Goal: Information Seeking & Learning: Find specific page/section

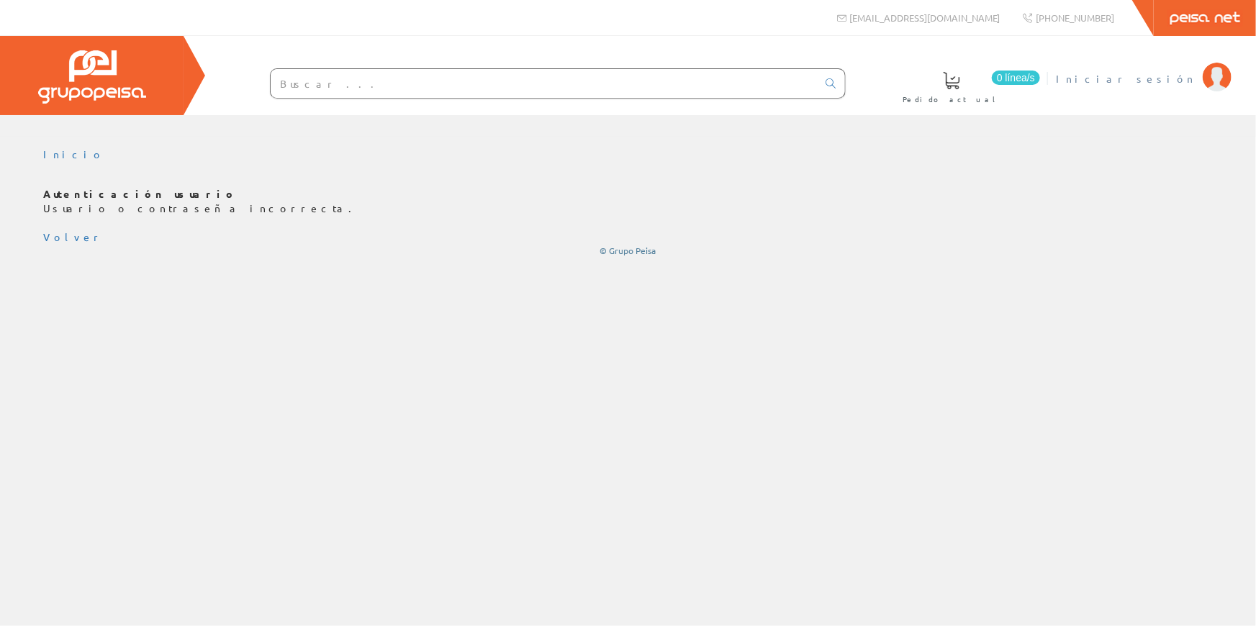
click at [1171, 75] on span "Iniciar sesión" at bounding box center [1126, 78] width 140 height 14
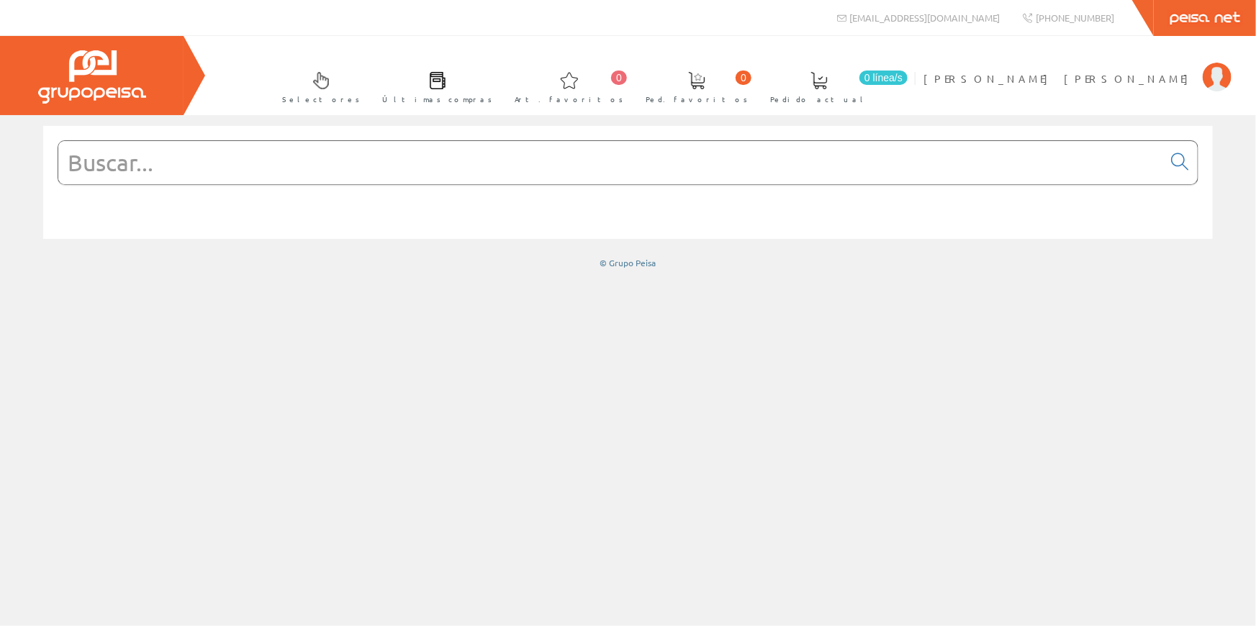
click at [491, 157] on input "text" at bounding box center [610, 162] width 1104 height 43
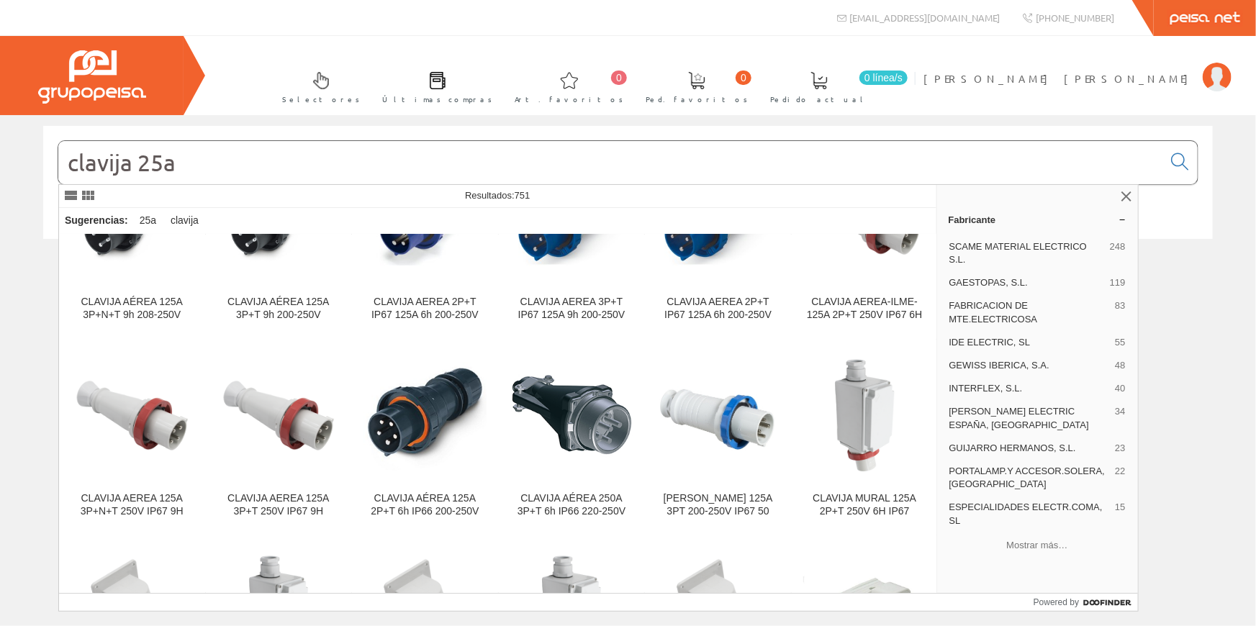
scroll to position [523, 0]
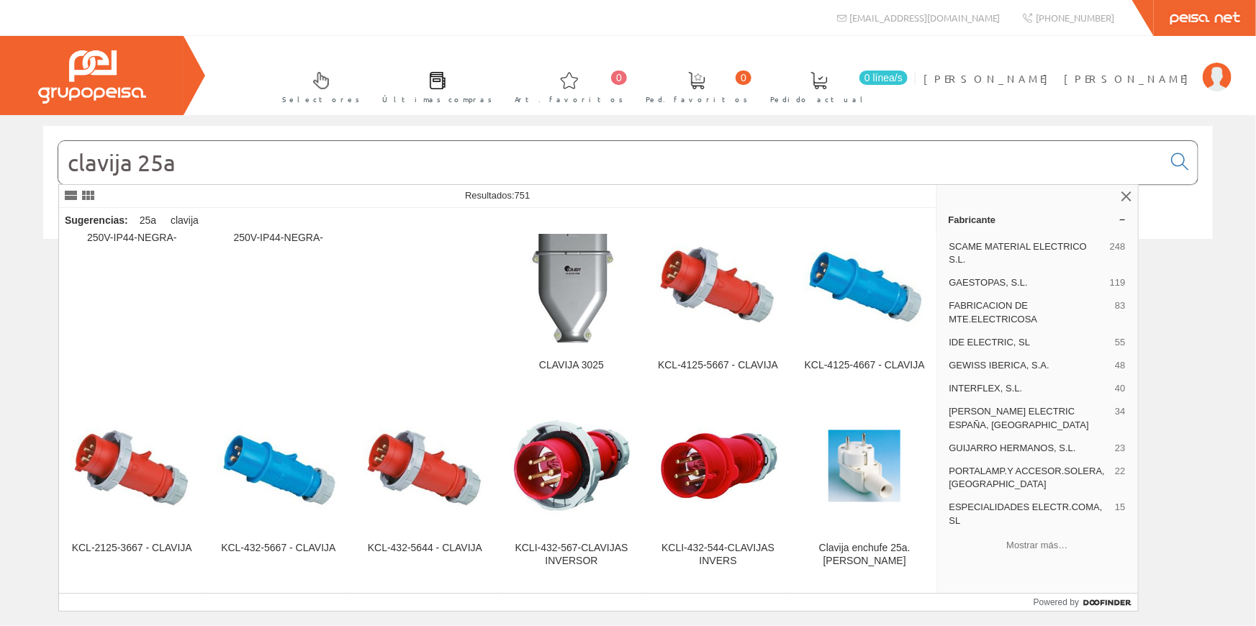
scroll to position [1374, 0]
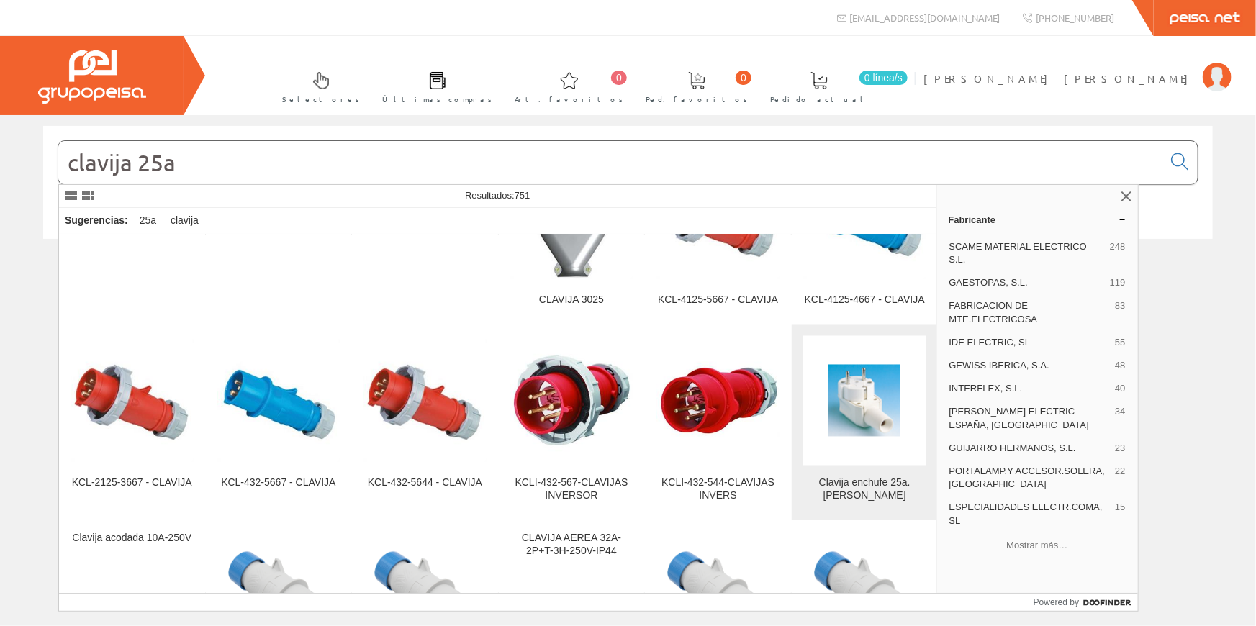
type input "clavija 25a"
click at [875, 420] on img at bounding box center [865, 401] width 72 height 72
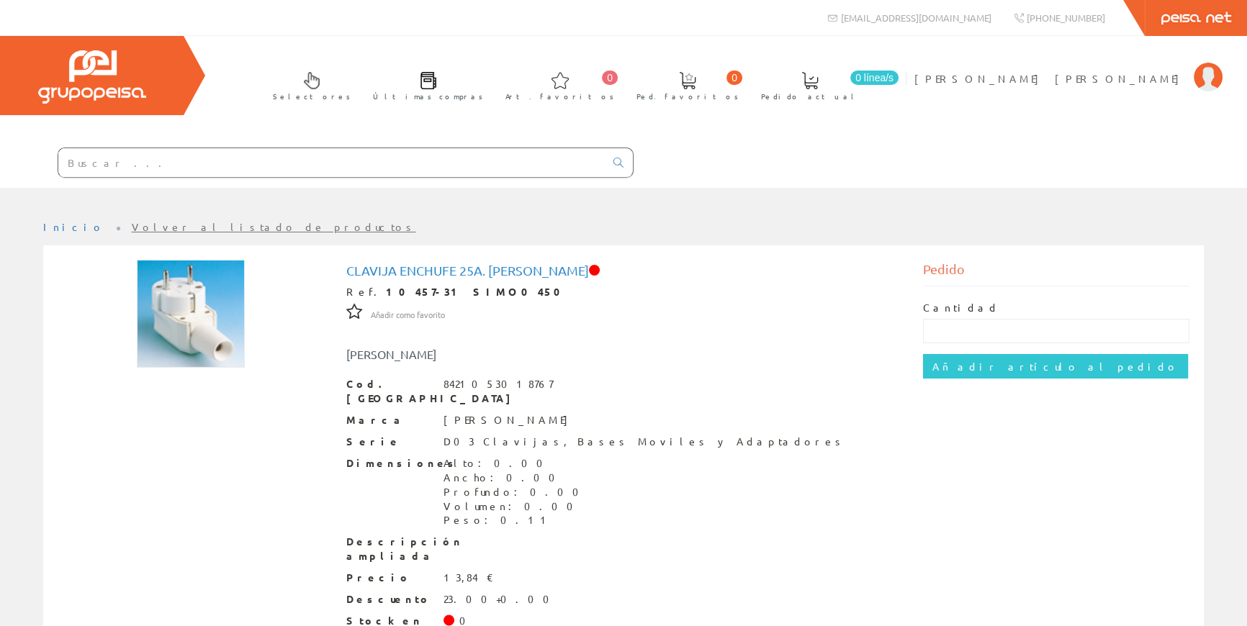
click at [353, 158] on input "text" at bounding box center [331, 162] width 546 height 29
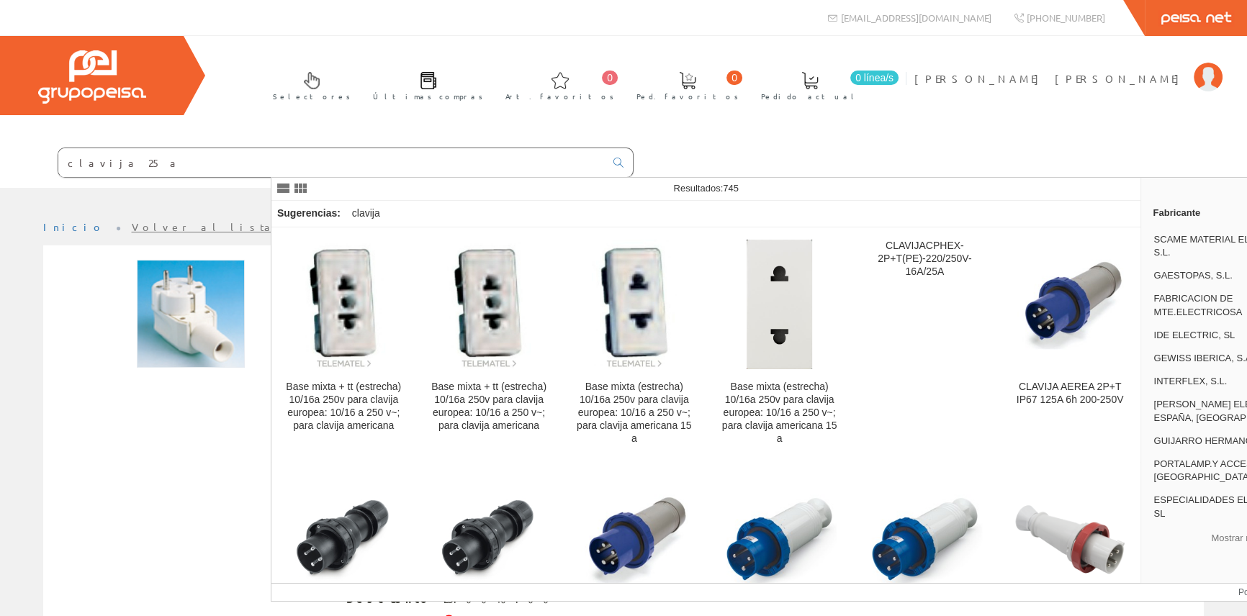
type input "clavija 25 a"
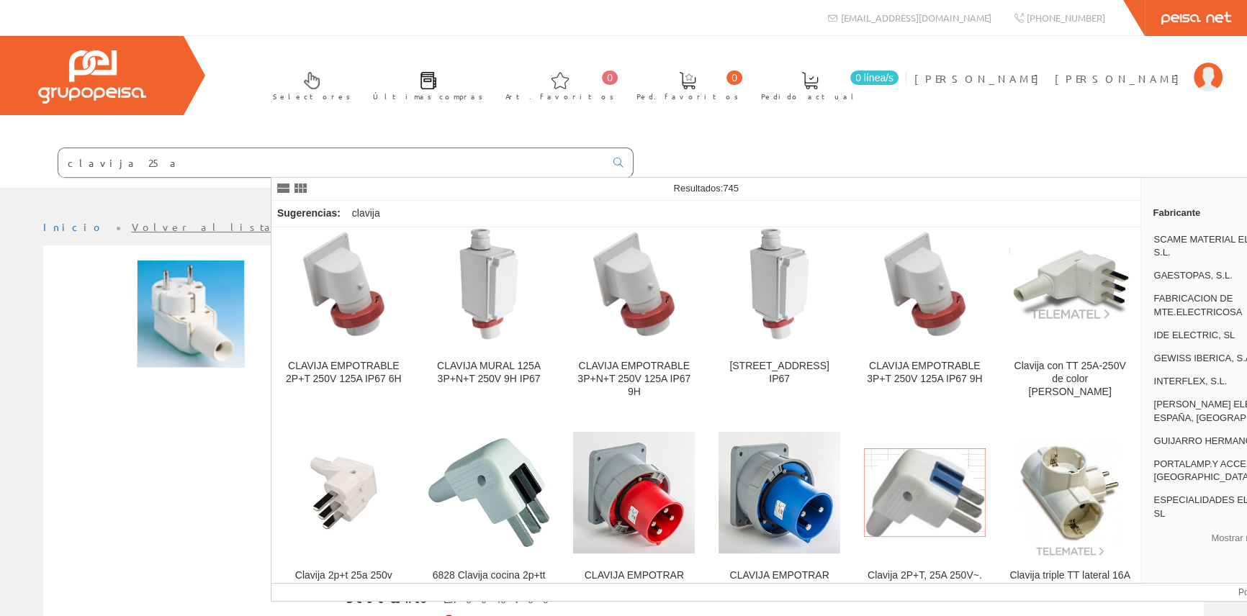
scroll to position [654, 0]
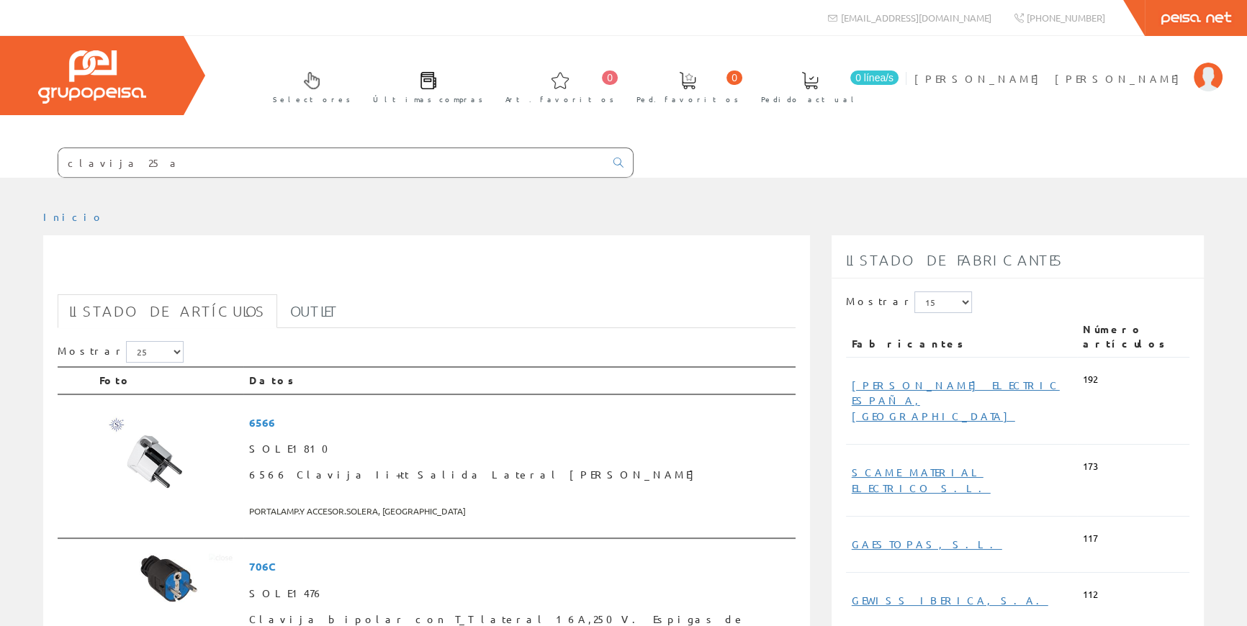
drag, startPoint x: 370, startPoint y: 162, endPoint x: 50, endPoint y: 176, distance: 320.7
click at [50, 176] on div "Selectores Últimas compras 0 0" at bounding box center [623, 107] width 1247 height 142
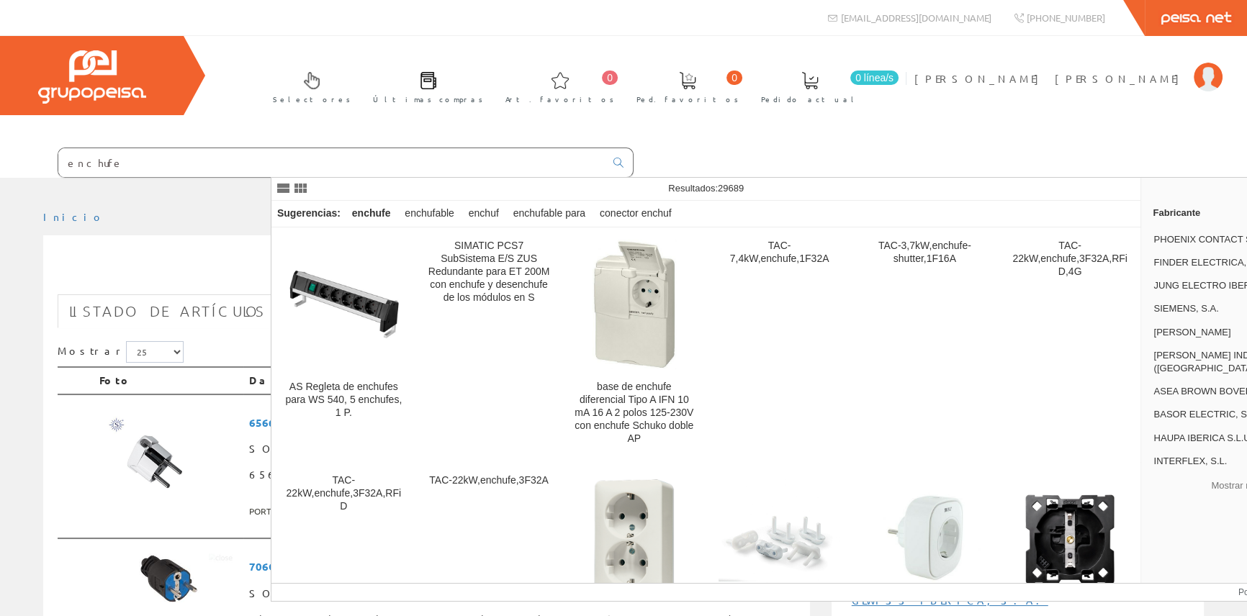
type input "enchufe"
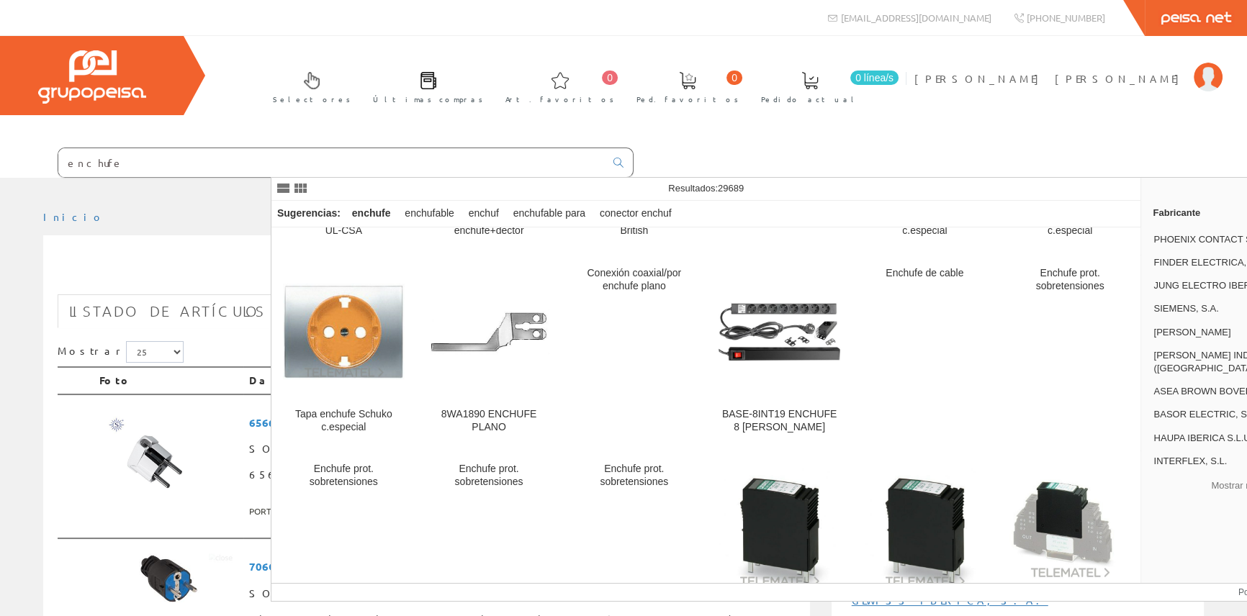
scroll to position [1243, 0]
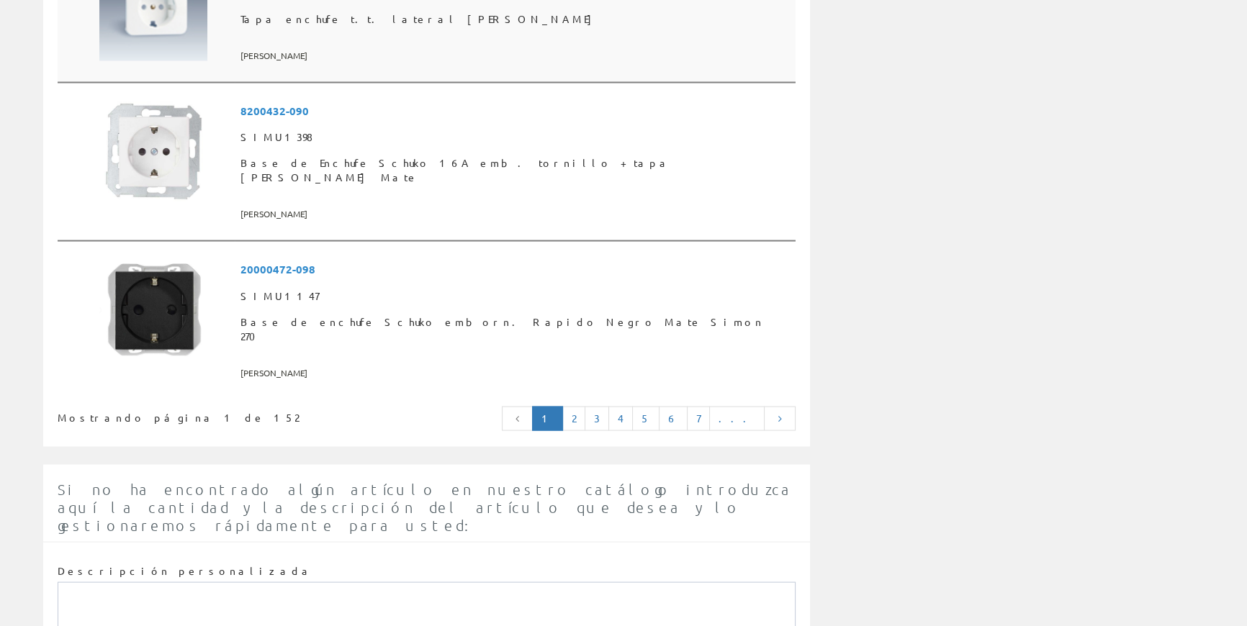
scroll to position [3664, 0]
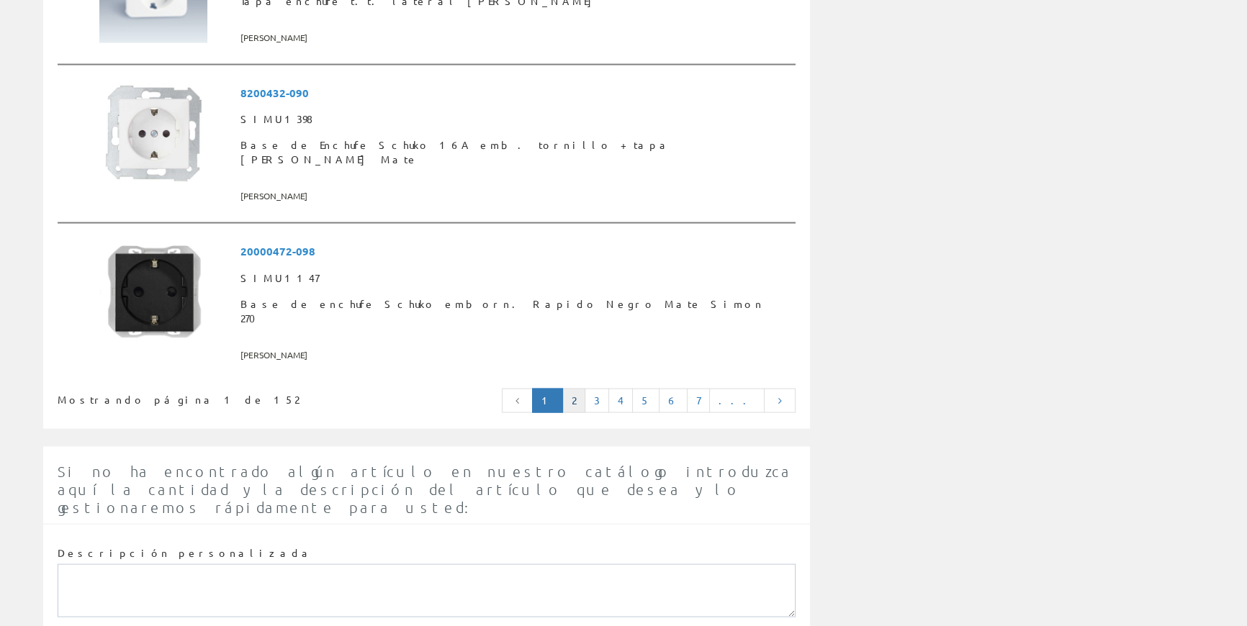
click at [585, 389] on link "2" at bounding box center [573, 401] width 23 height 24
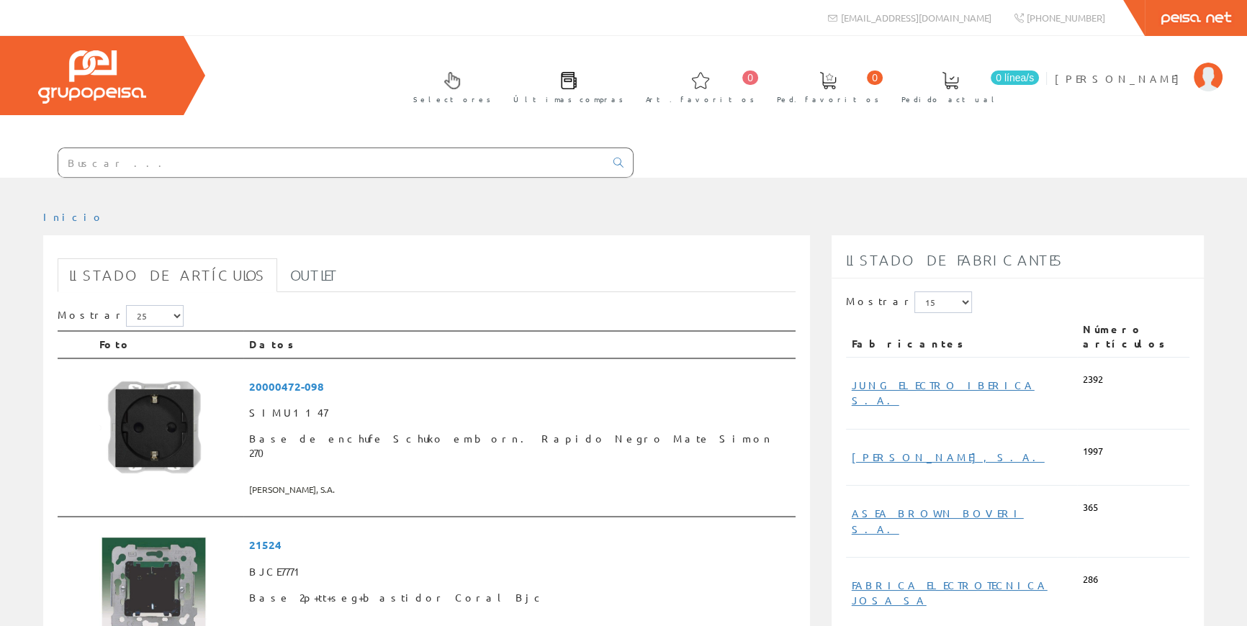
click at [464, 161] on input "text" at bounding box center [331, 162] width 546 height 29
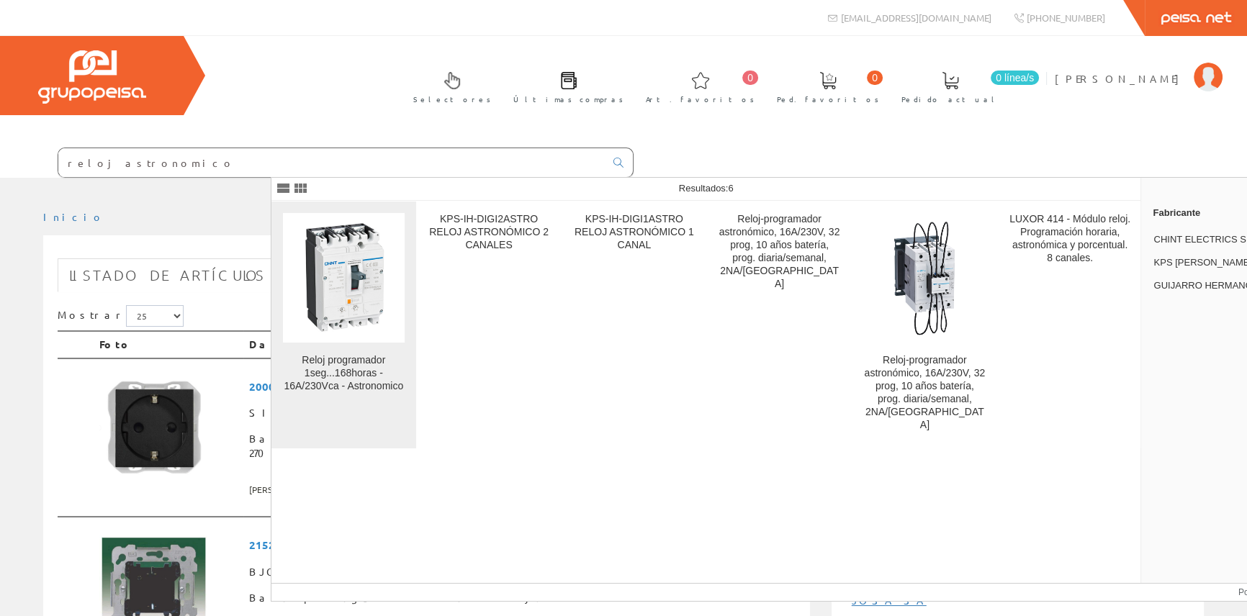
type input "reloj astronomico"
click at [335, 283] on img at bounding box center [344, 278] width 102 height 130
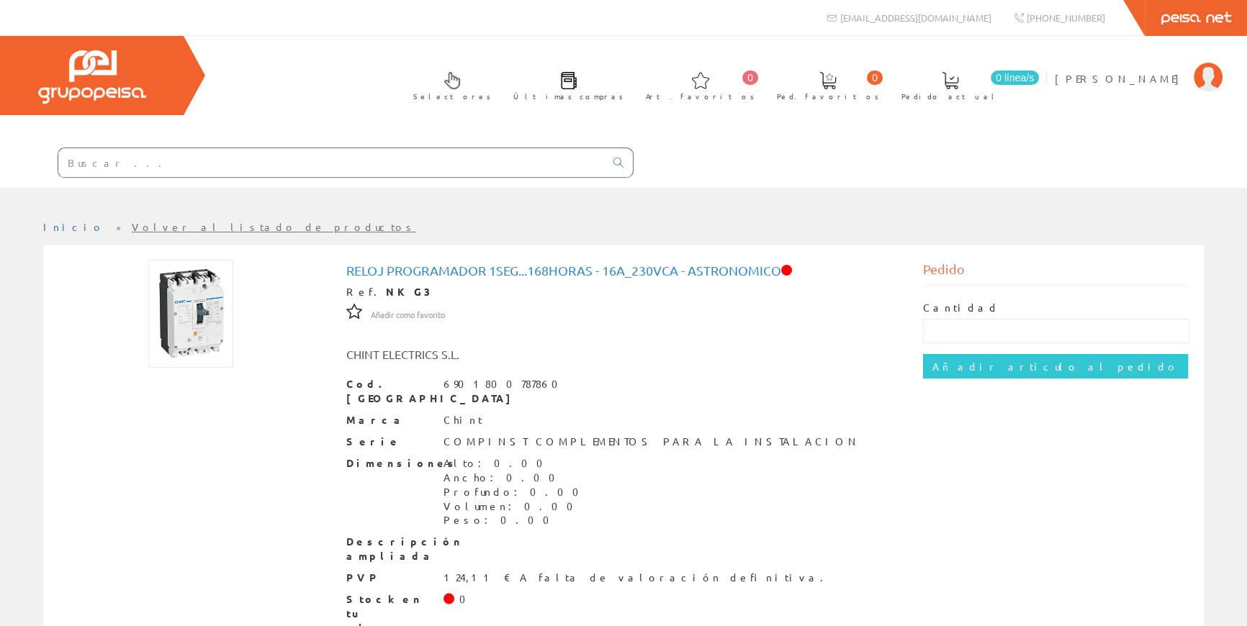
click at [605, 158] on input "text" at bounding box center [331, 162] width 546 height 29
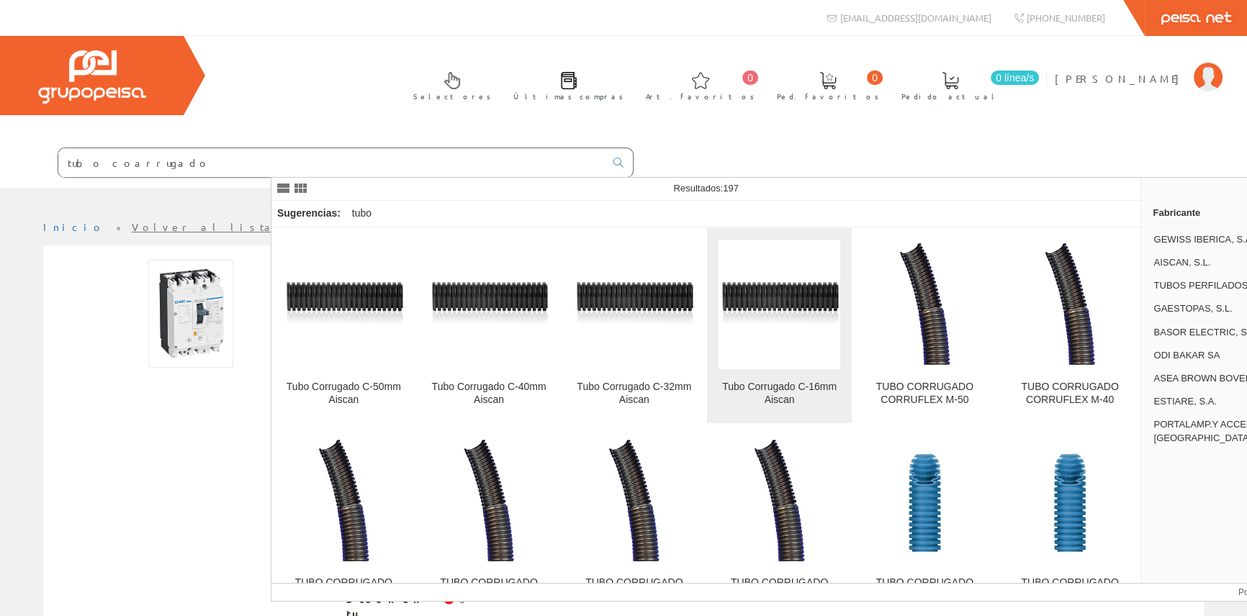
type input "tubo coarrugado"
click at [785, 297] on img at bounding box center [779, 304] width 122 height 63
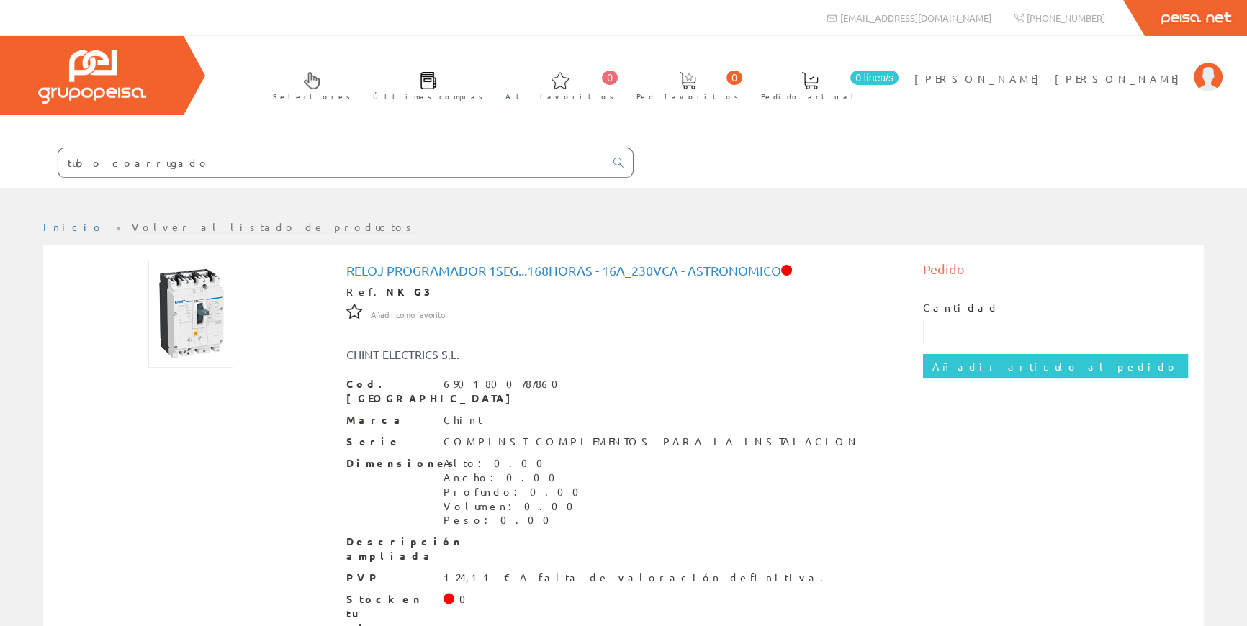
click at [478, 161] on input "tubo coarrugado" at bounding box center [331, 162] width 546 height 29
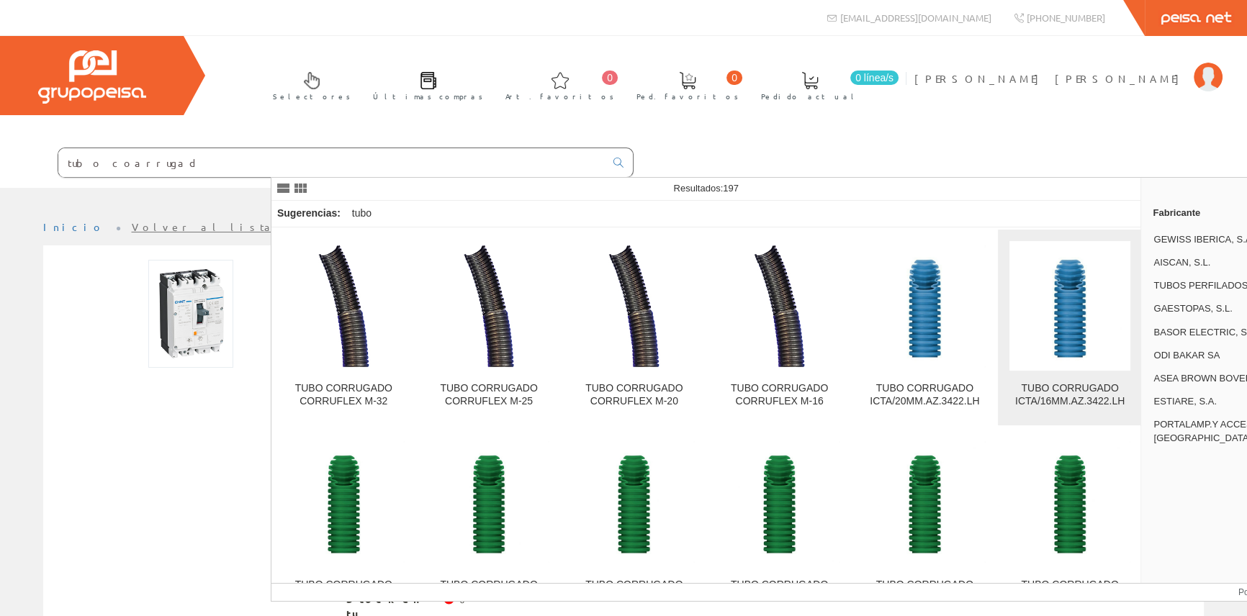
scroll to position [196, 0]
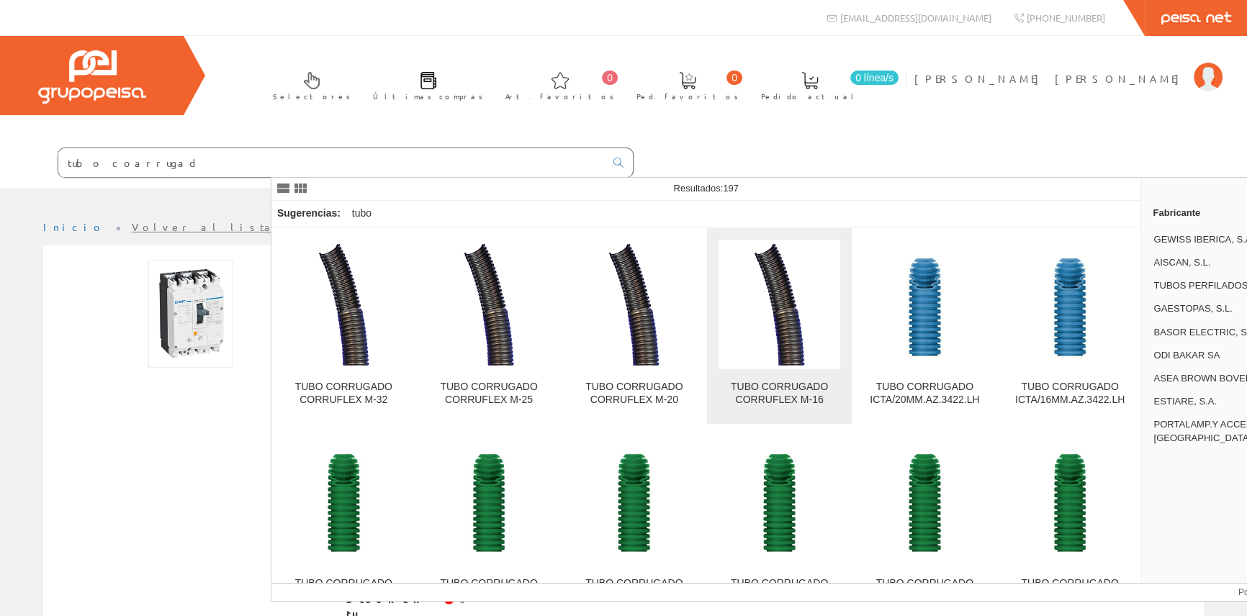
type input "tubo coarrugad"
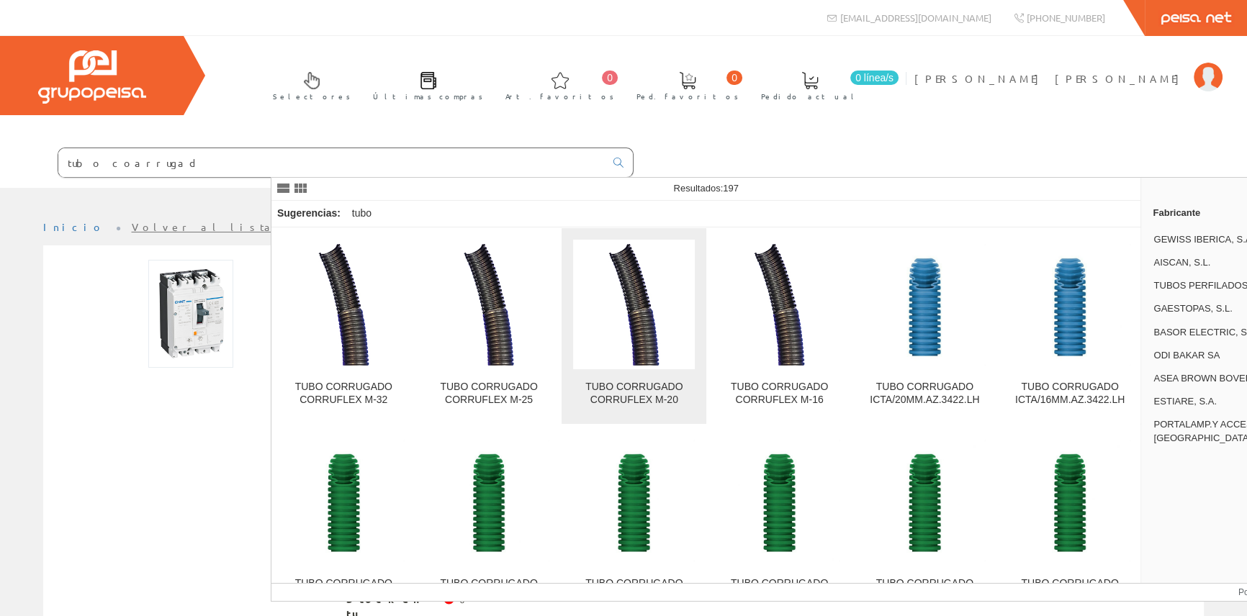
click at [603, 305] on img at bounding box center [634, 305] width 122 height 122
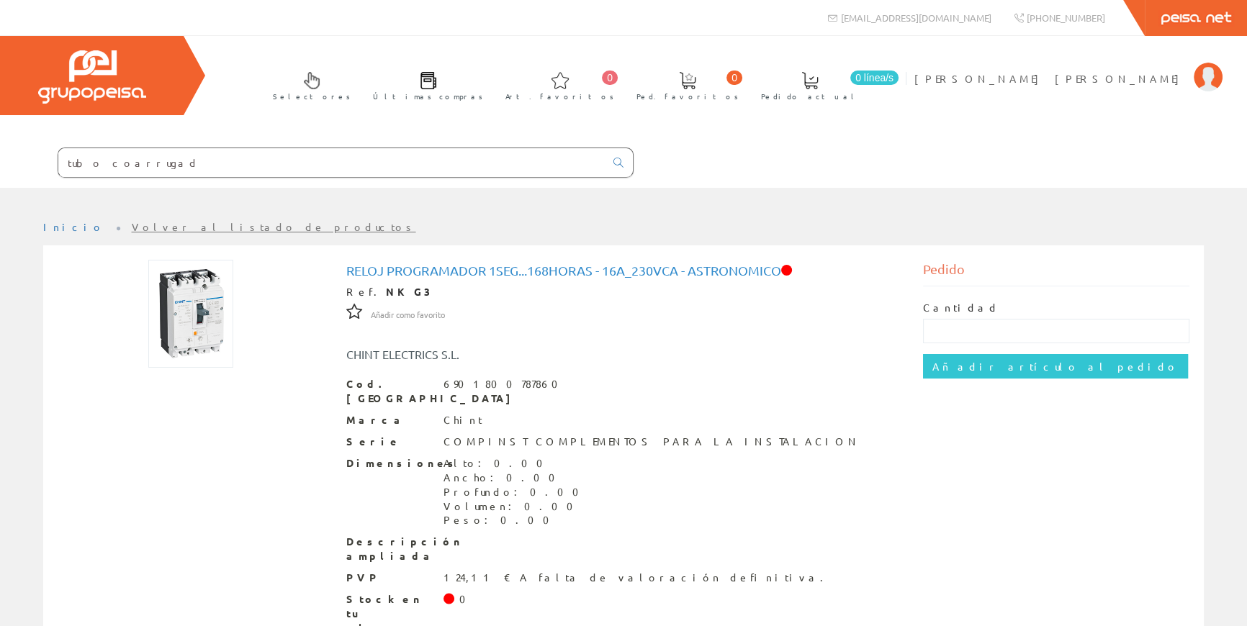
click at [492, 156] on input "tubo coarrugad" at bounding box center [331, 162] width 546 height 29
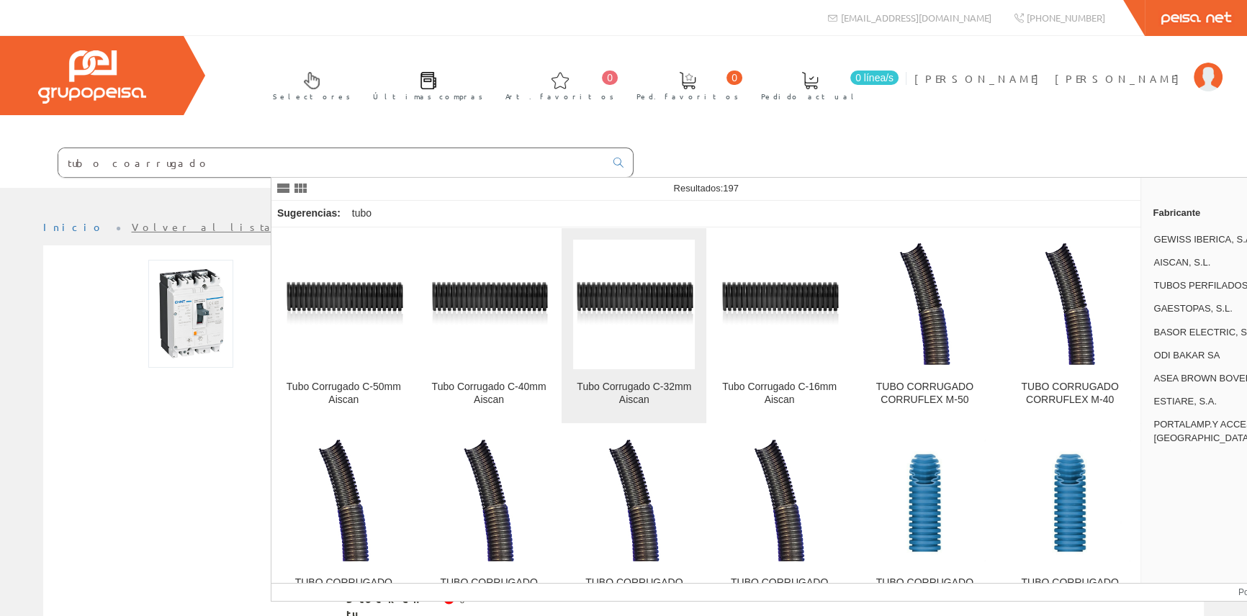
type input "tubo coarrugado"
click at [623, 284] on img at bounding box center [634, 304] width 122 height 63
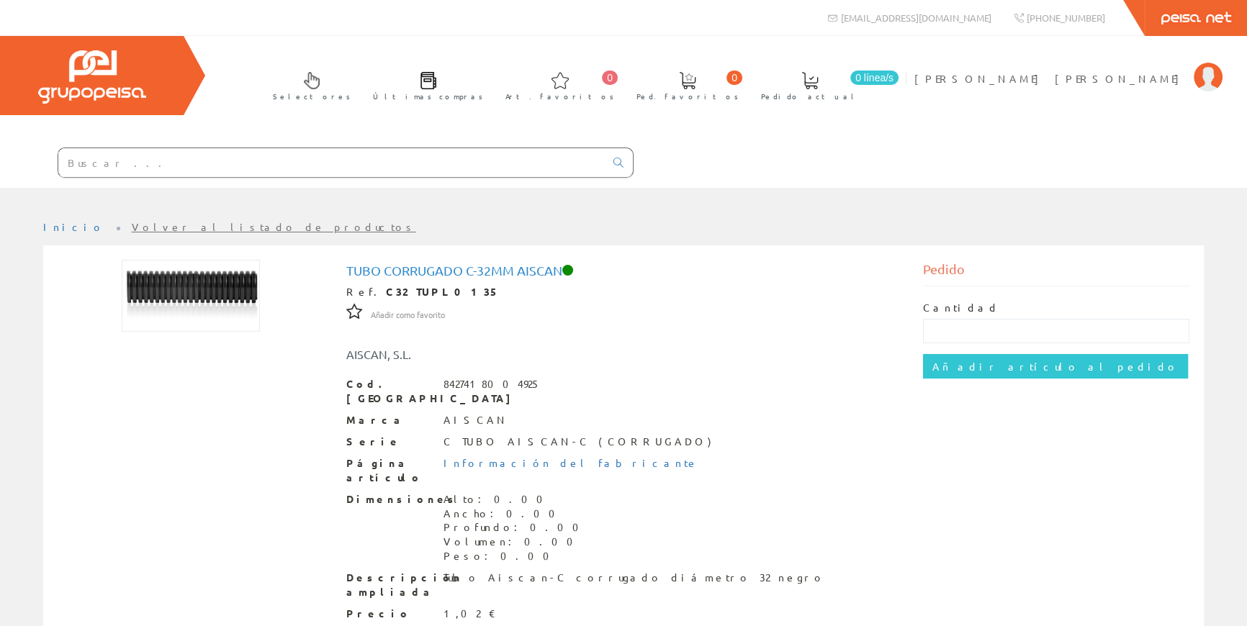
drag, startPoint x: 373, startPoint y: 165, endPoint x: 266, endPoint y: 164, distance: 106.6
click at [266, 164] on form at bounding box center [317, 163] width 634 height 30
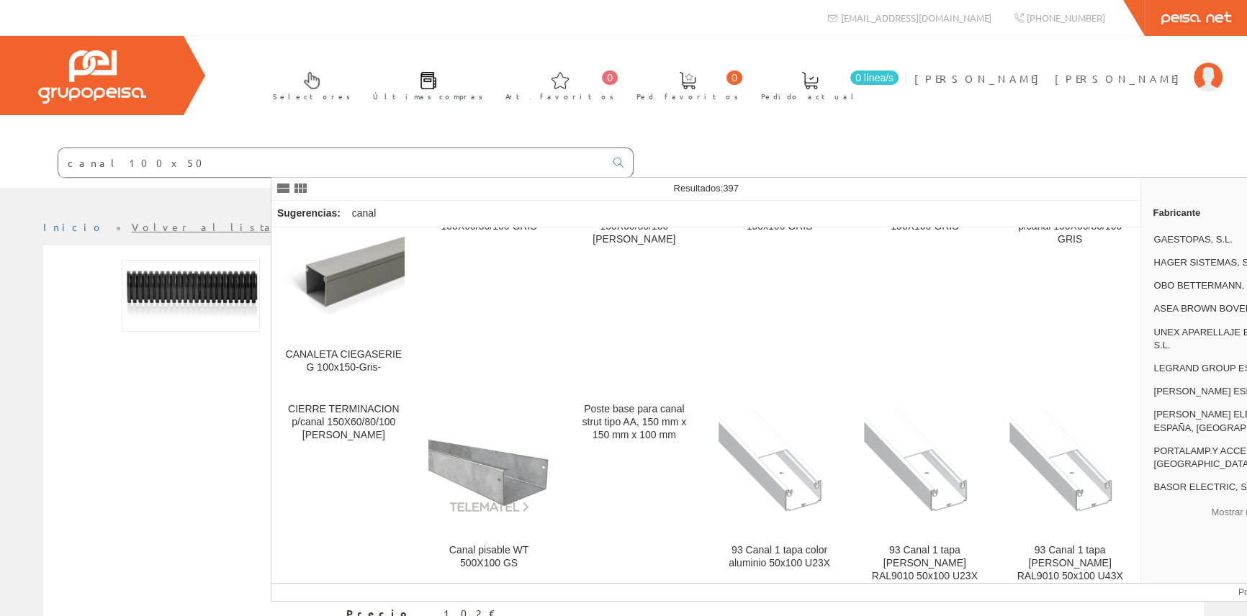
scroll to position [589, 0]
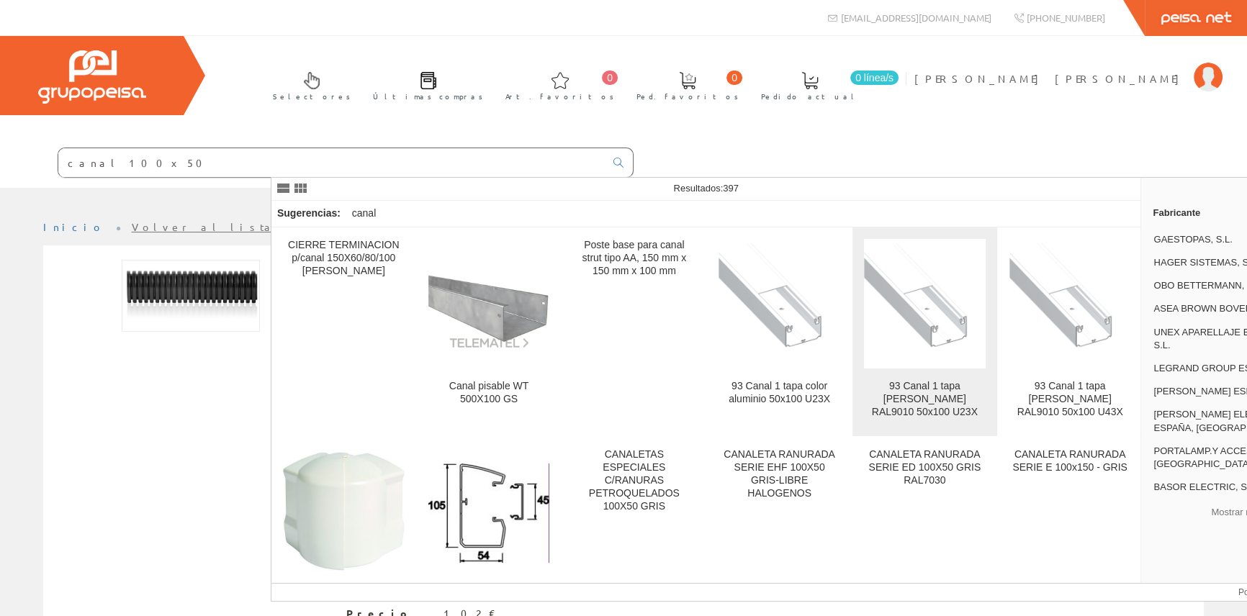
type input "canal 100x50"
click at [916, 317] on img at bounding box center [925, 304] width 122 height 122
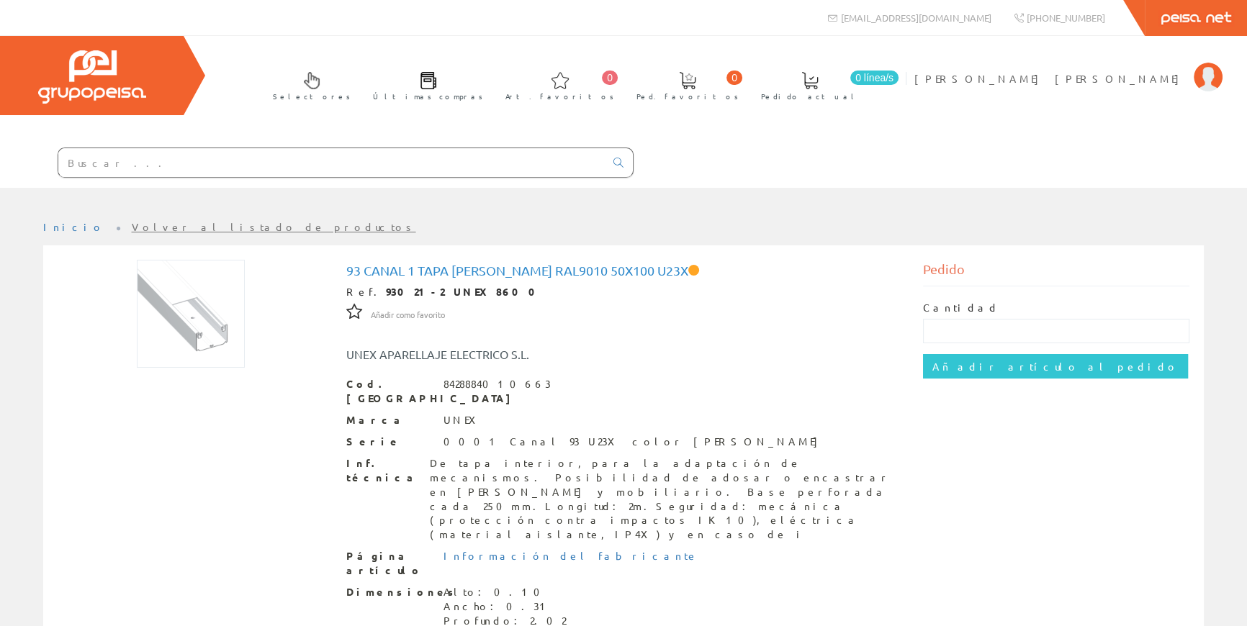
click at [418, 167] on input "text" at bounding box center [331, 162] width 546 height 29
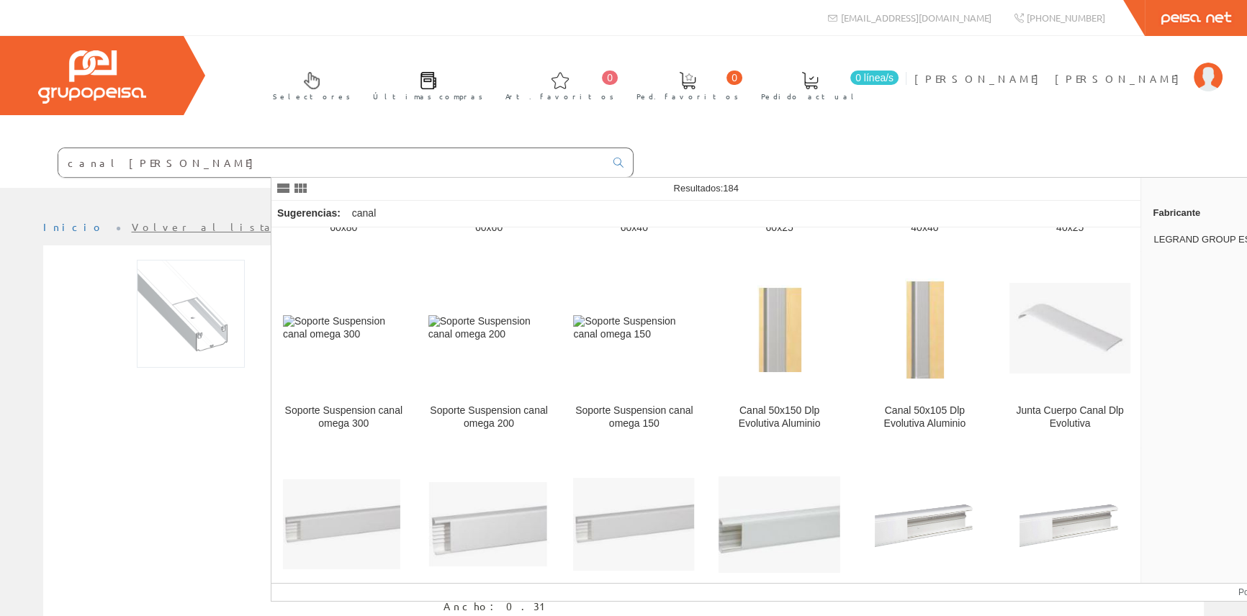
scroll to position [1112, 0]
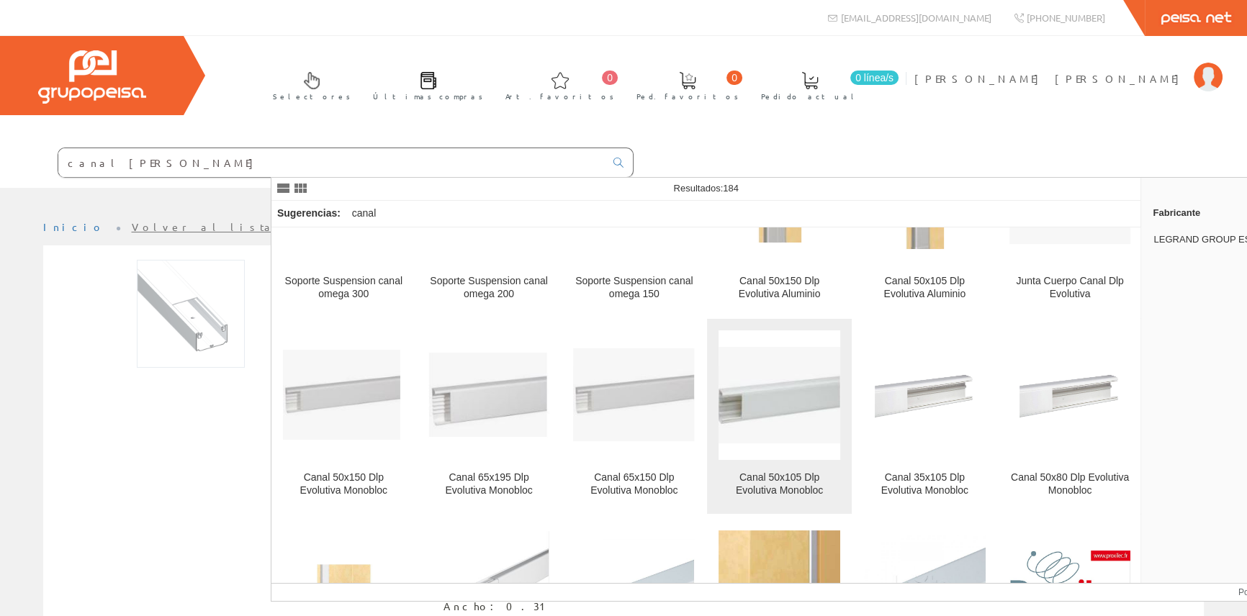
type input "canal legrand"
click at [804, 401] on img at bounding box center [779, 395] width 122 height 96
